Goal: Communication & Community: Ask a question

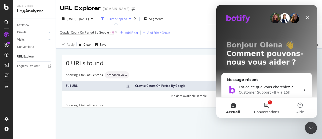
click at [268, 107] on button "1 Conversations" at bounding box center [267, 107] width 34 height 20
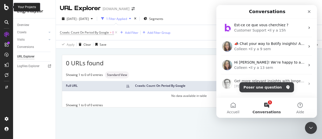
click at [9, 8] on div at bounding box center [7, 7] width 12 height 6
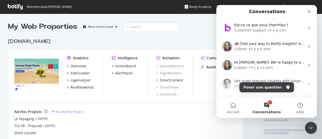
scroll to position [135, 315]
click at [13, 41] on div "[DOMAIN_NAME]" at bounding box center [29, 41] width 42 height 7
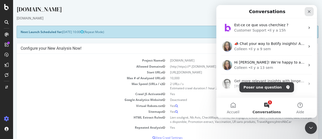
click at [309, 10] on icon "Fermer" at bounding box center [310, 12] width 4 height 4
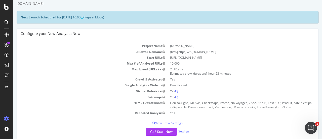
scroll to position [25, 0]
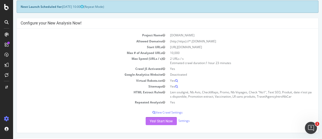
click at [162, 120] on button "Yes! Start Now" at bounding box center [161, 121] width 31 height 8
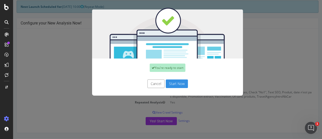
click at [179, 85] on button "Start Now" at bounding box center [177, 83] width 22 height 9
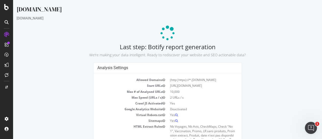
scroll to position [28, 0]
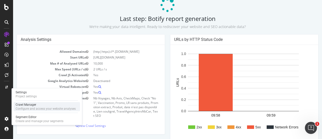
click at [31, 105] on div "Crawl Manager" at bounding box center [46, 105] width 60 height 4
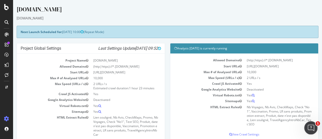
click at [311, 127] on icon "Ouvrir le Messenger Intercom" at bounding box center [311, 127] width 8 height 8
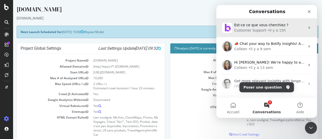
click at [244, 29] on div "Customer Support" at bounding box center [251, 30] width 32 height 5
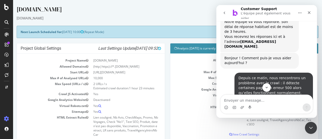
scroll to position [50, 0]
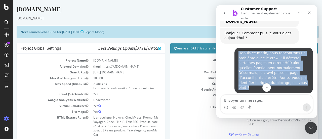
drag, startPoint x: 237, startPoint y: 41, endPoint x: 281, endPoint y: 72, distance: 53.7
click at [281, 72] on div "Depuis ce matin, nous rencontrons un problème avec le crawl : il détecte certai…" at bounding box center [274, 71] width 71 height 40
copy div "Depuis ce matin, nous rencontrons un problème avec le crawl : il détecte certai…"
click at [222, 12] on button "go back" at bounding box center [225, 13] width 10 height 10
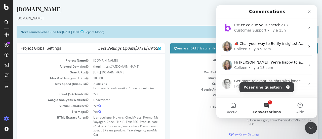
scroll to position [0, 0]
click at [277, 88] on button "Poser une question" at bounding box center [267, 87] width 55 height 10
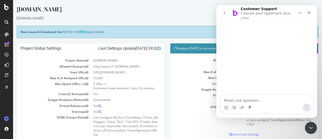
click at [225, 15] on button "go back" at bounding box center [225, 13] width 10 height 10
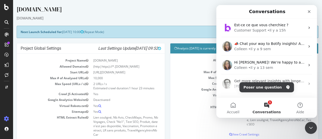
click at [265, 108] on button "1 Conversations" at bounding box center [267, 107] width 34 height 20
click at [277, 88] on button "Poser une question" at bounding box center [267, 87] width 55 height 10
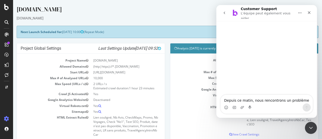
scroll to position [4, 0]
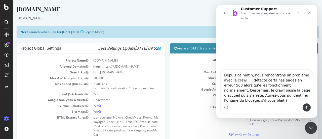
click at [223, 76] on textarea "Depuis ce matin, nous rencontrons un problème avec le crawl : il détecte certai…" at bounding box center [267, 87] width 92 height 34
click at [241, 81] on textarea "Bonjour Depuis ce matin, nous rencontrons un problème avec le crawl : il détect…" at bounding box center [267, 83] width 92 height 39
type textarea "Bonjour Depuis [DATE] matin, nous rencontrons un problème avec le crawl : il dé…"
click at [300, 100] on textarea "Bonjour Depuis [DATE] matin, nous rencontrons un problème avec le crawl : il dé…" at bounding box center [267, 83] width 92 height 39
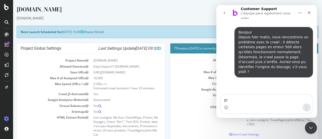
type textarea "D'"
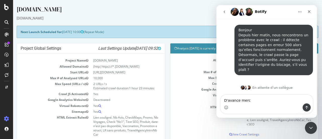
type textarea "D'avance merci"
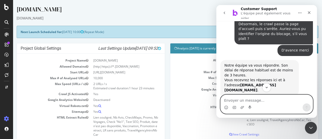
scroll to position [50, 0]
